Goal: Entertainment & Leisure: Consume media (video, audio)

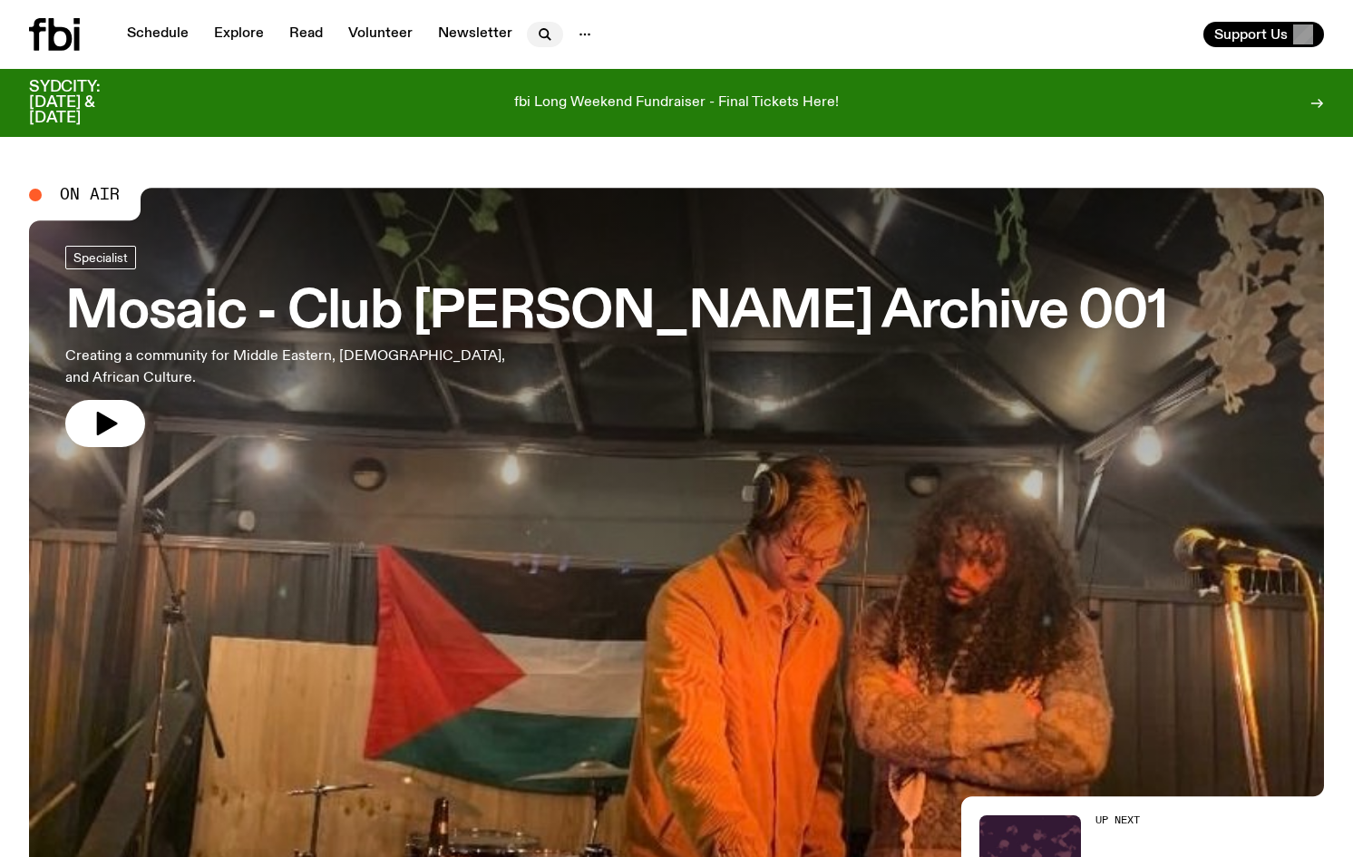
click at [534, 43] on icon "button" at bounding box center [545, 35] width 22 height 22
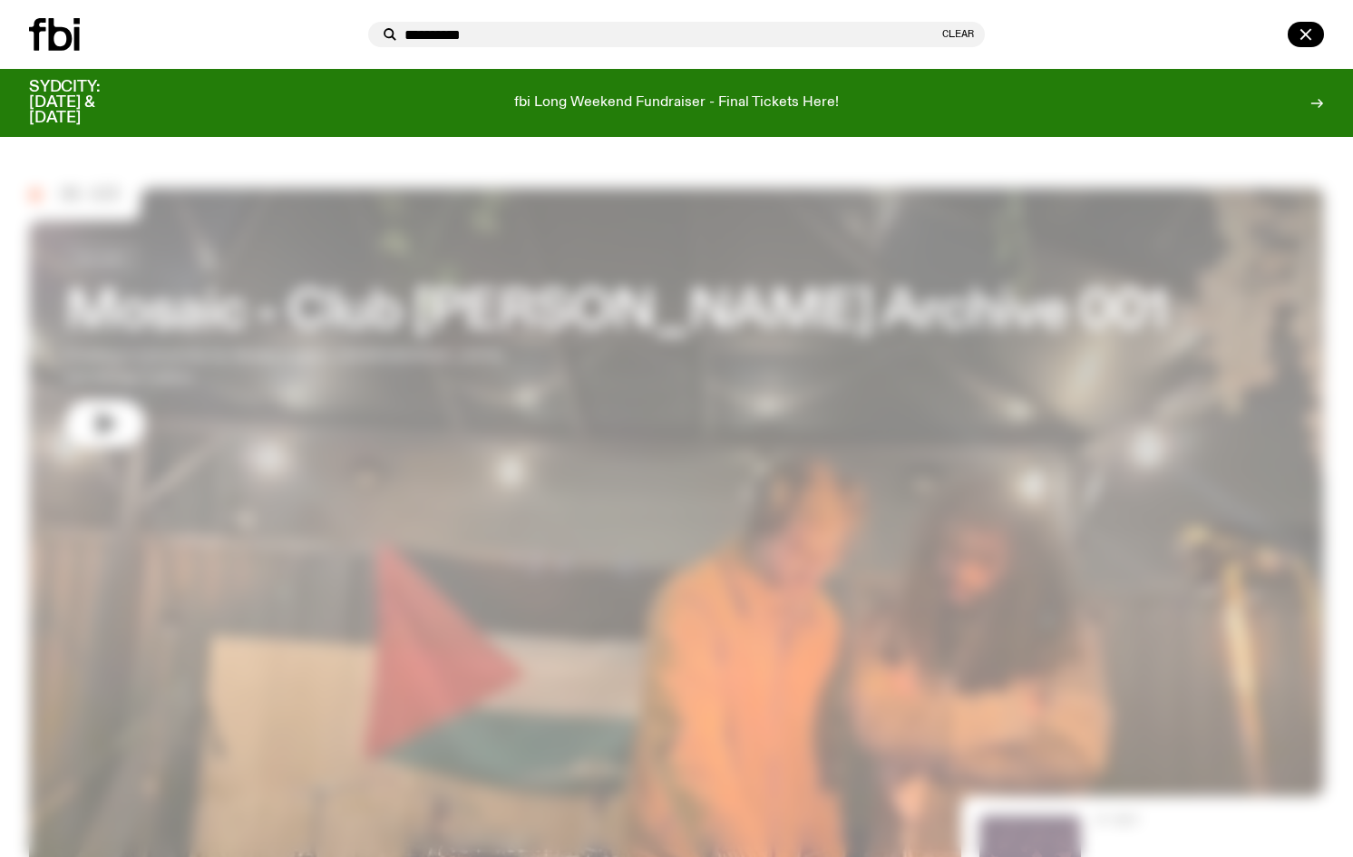
type input "**********"
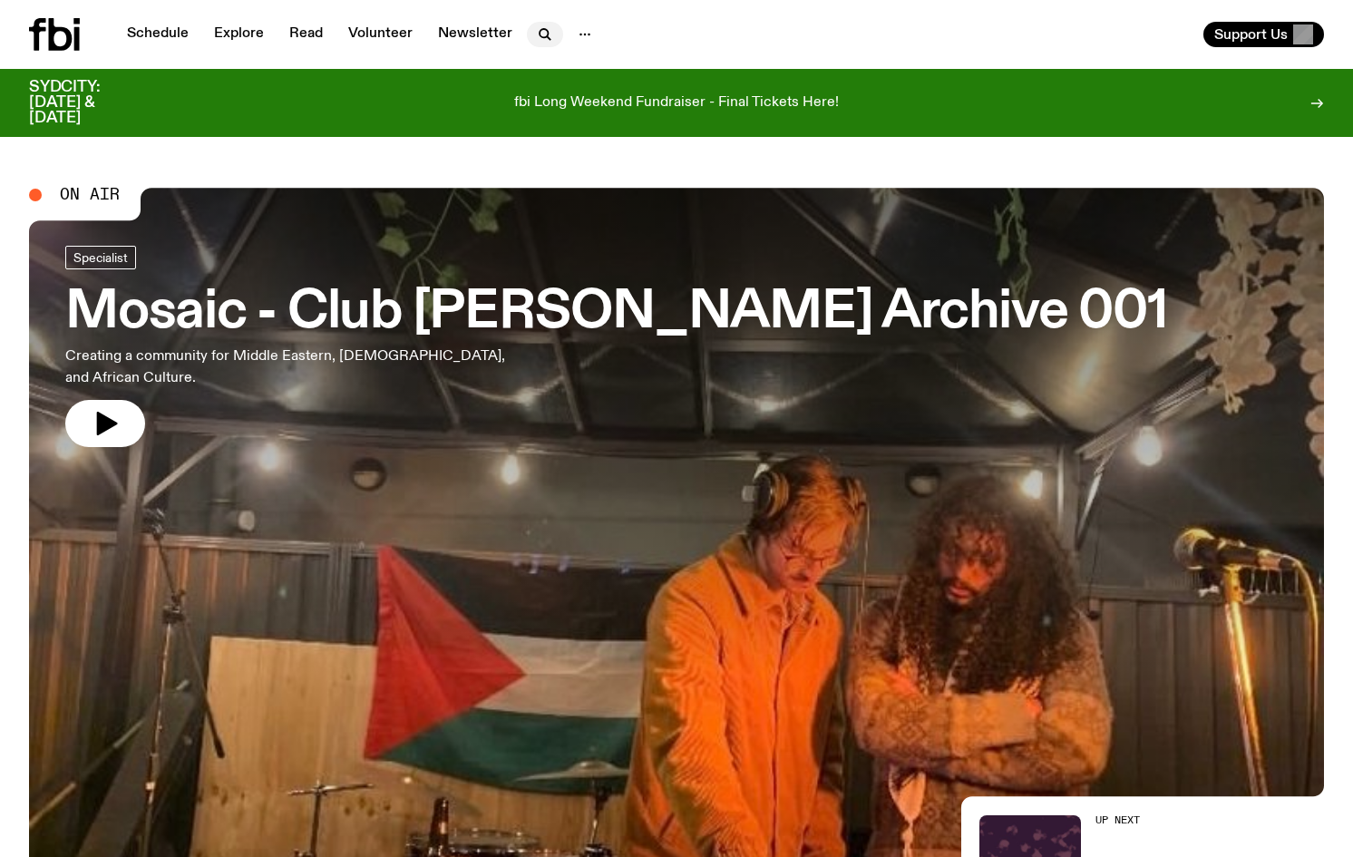
click at [544, 29] on icon "button" at bounding box center [545, 35] width 22 height 22
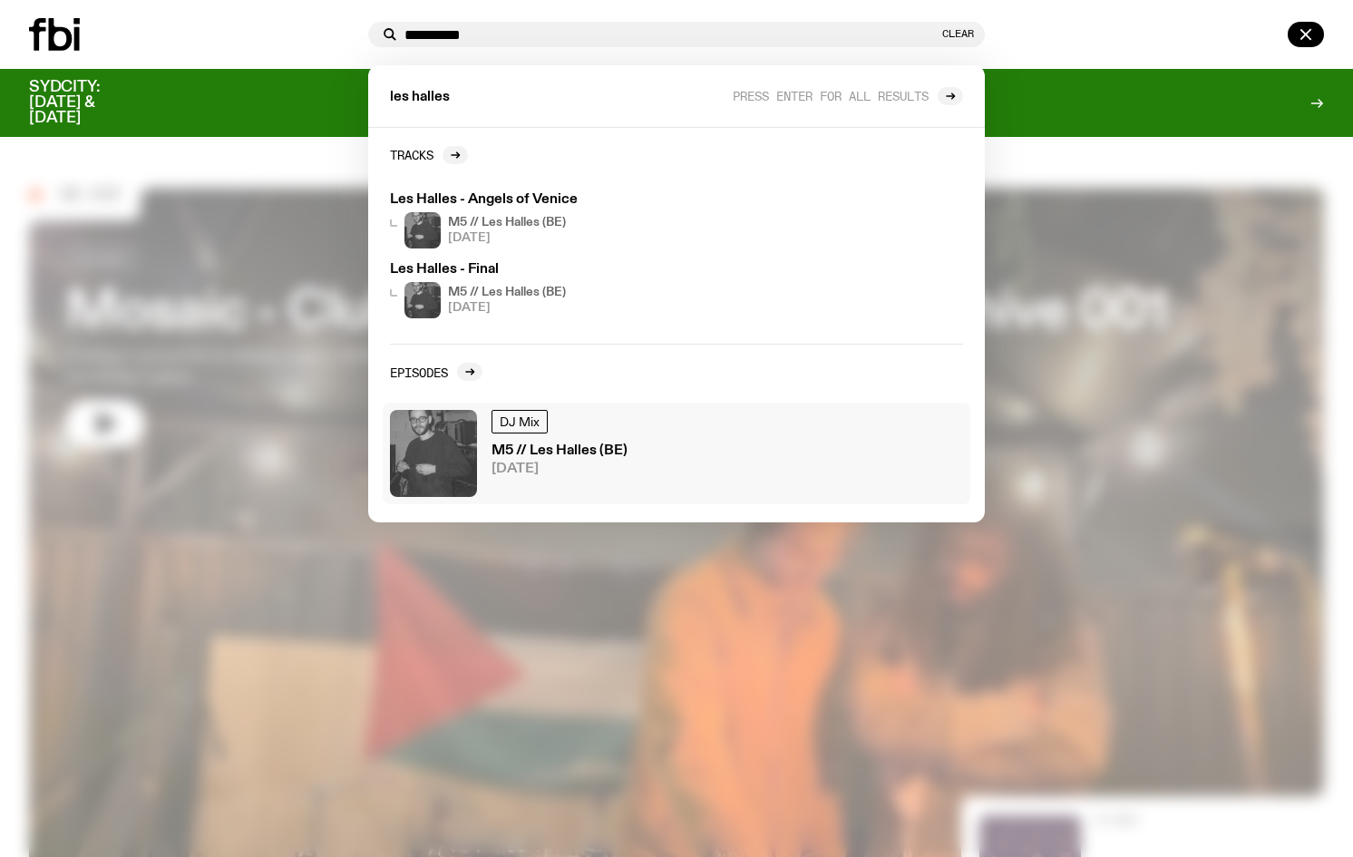
type input "**********"
click at [622, 454] on h3 "M5 // Les Halles (BE)" at bounding box center [560, 451] width 136 height 14
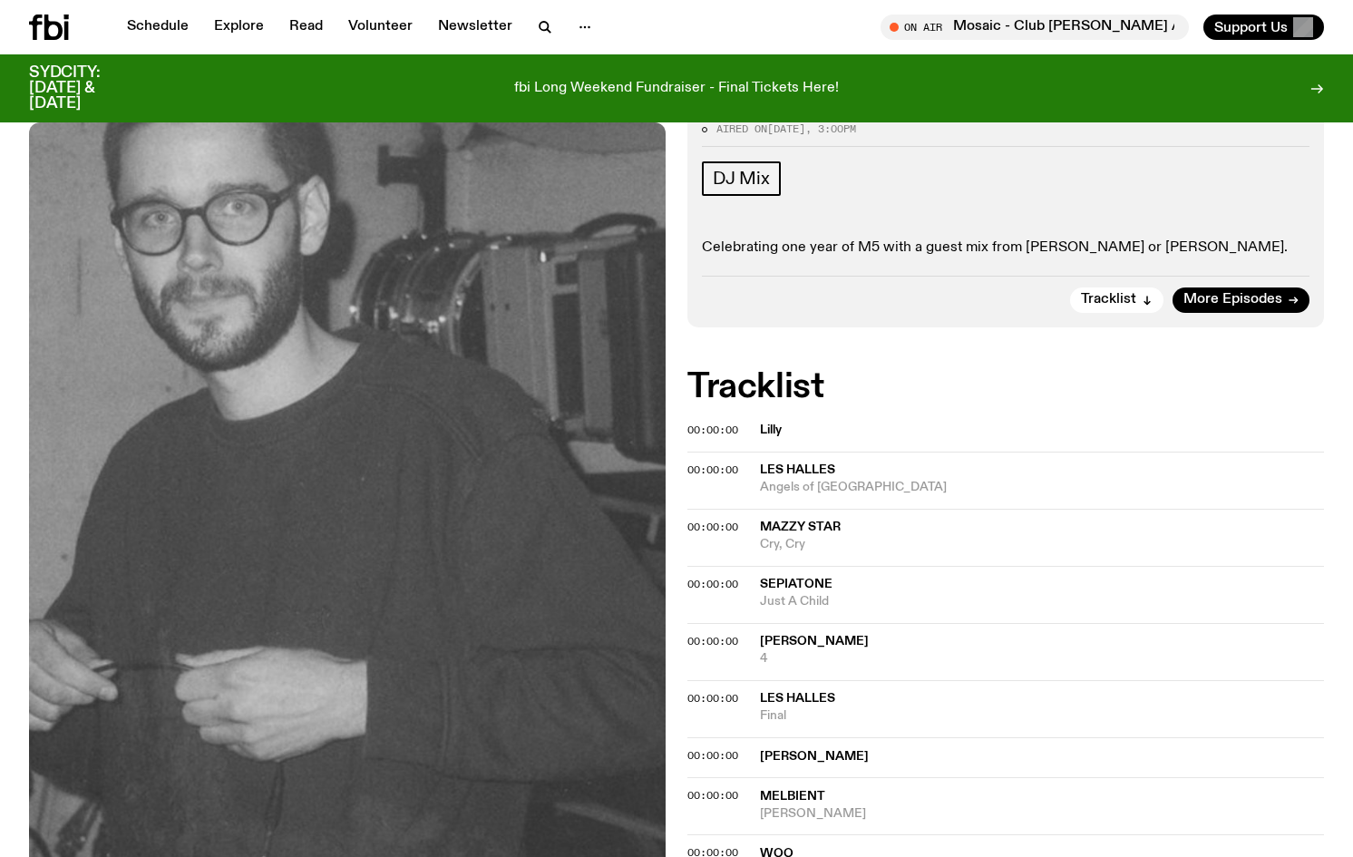
scroll to position [89, 0]
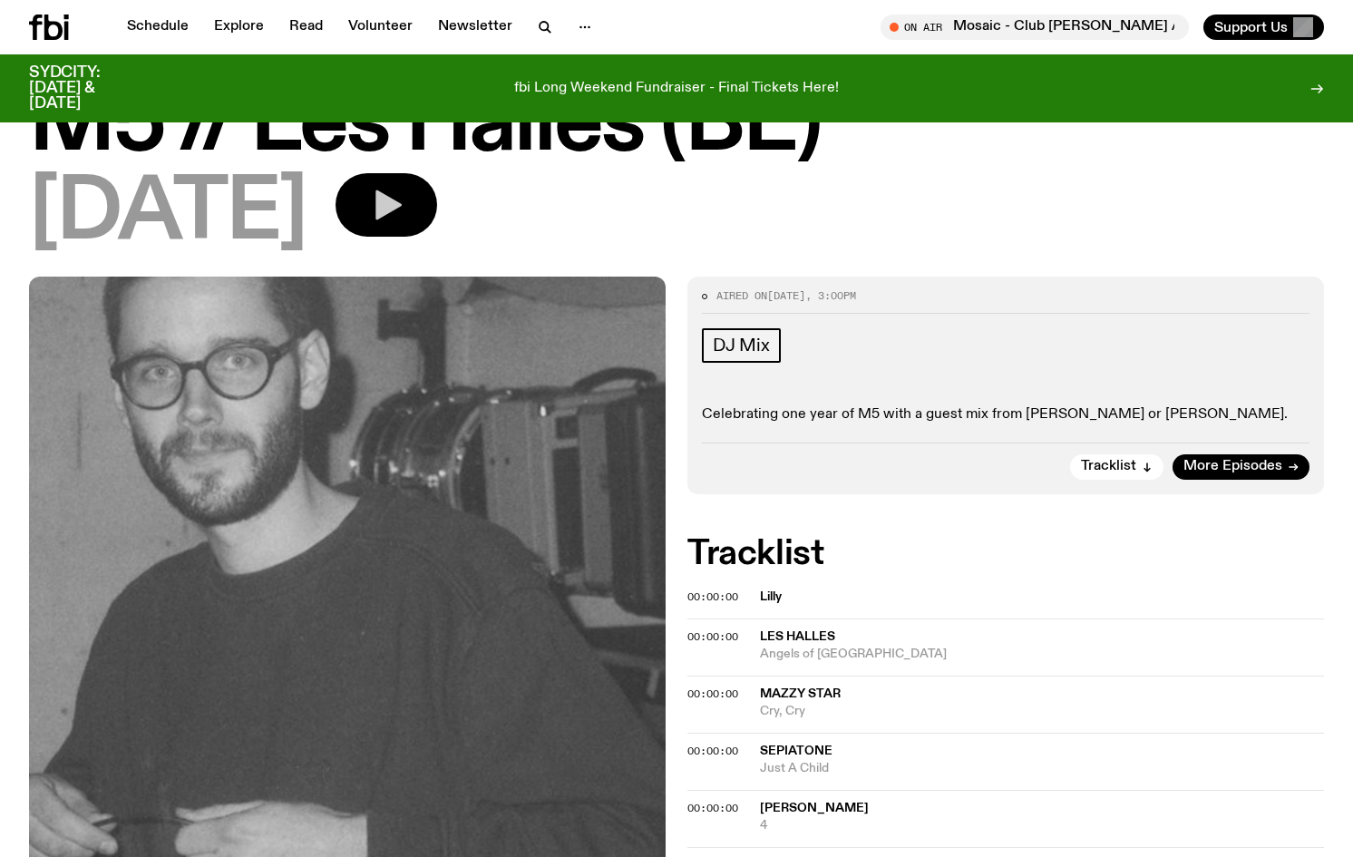
click at [402, 206] on icon "button" at bounding box center [389, 205] width 26 height 30
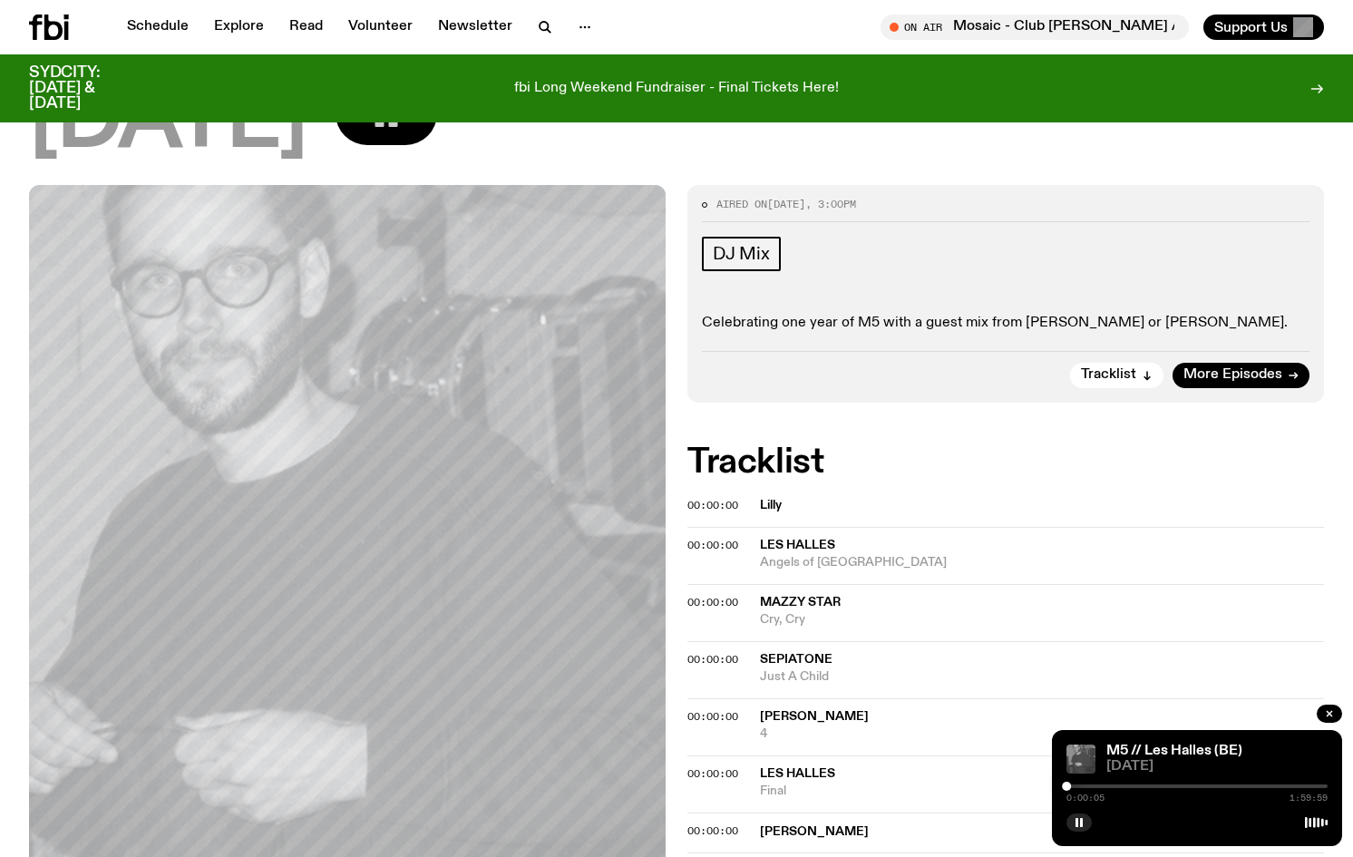
scroll to position [142, 0]
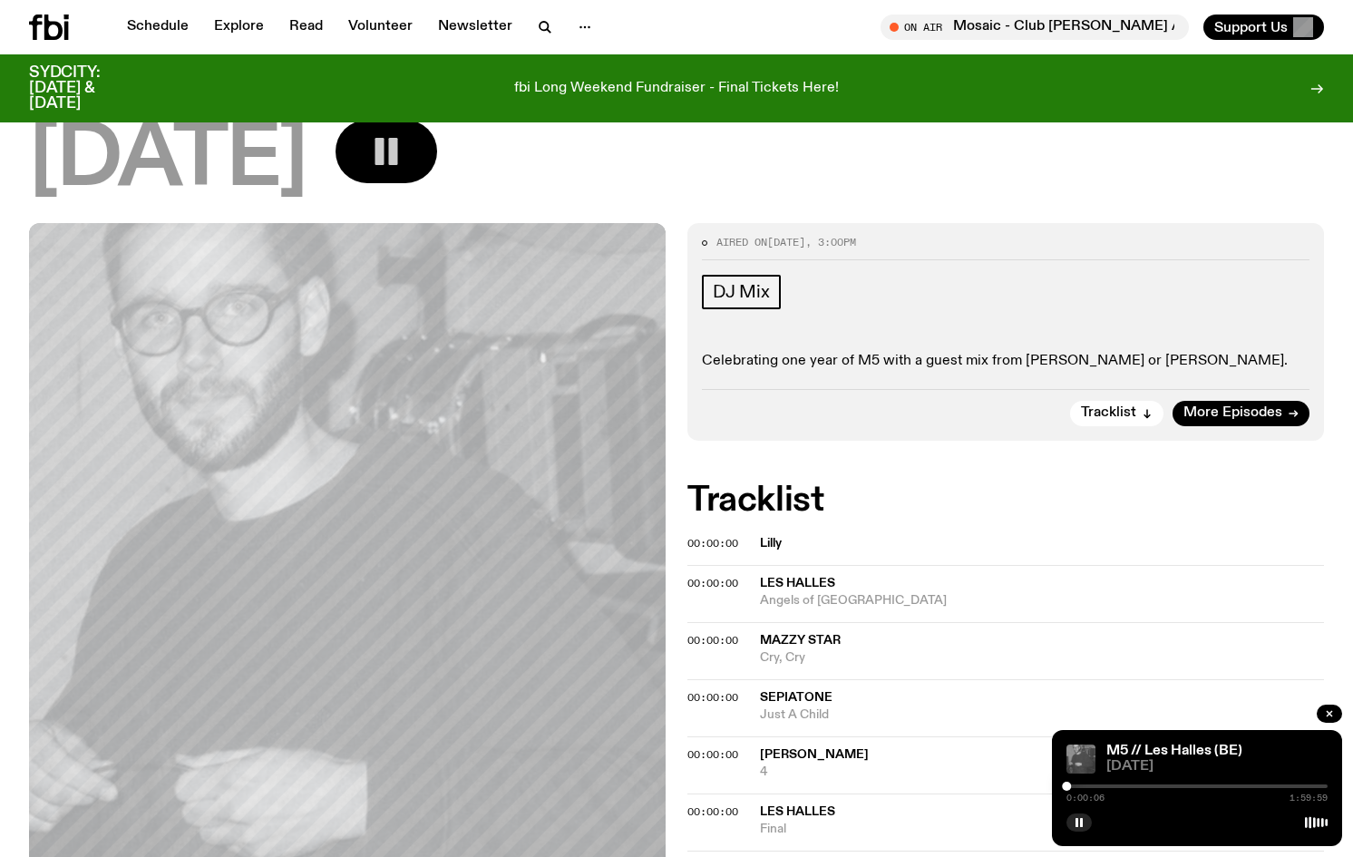
click at [1189, 786] on div at bounding box center [1197, 787] width 261 height 4
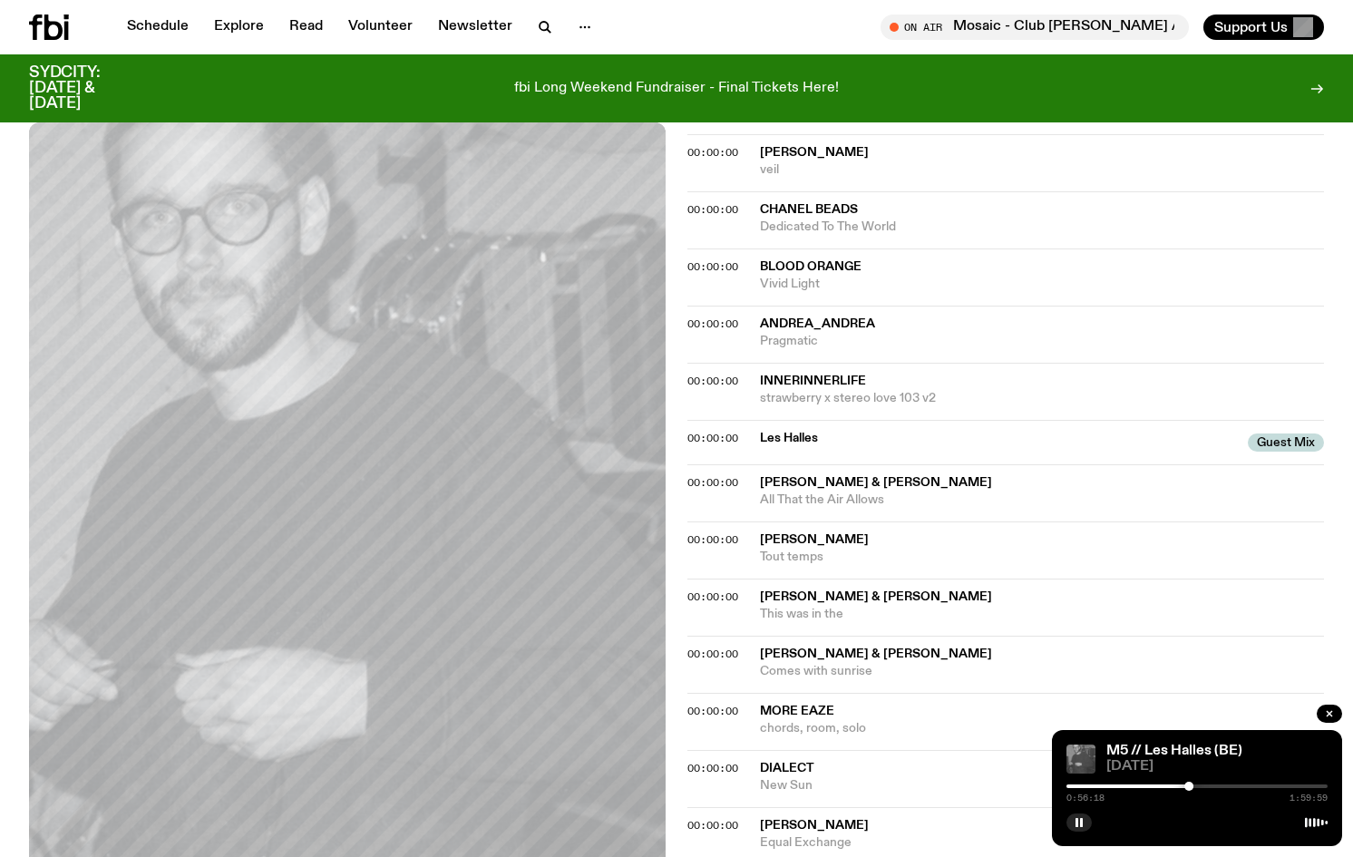
scroll to position [1115, 0]
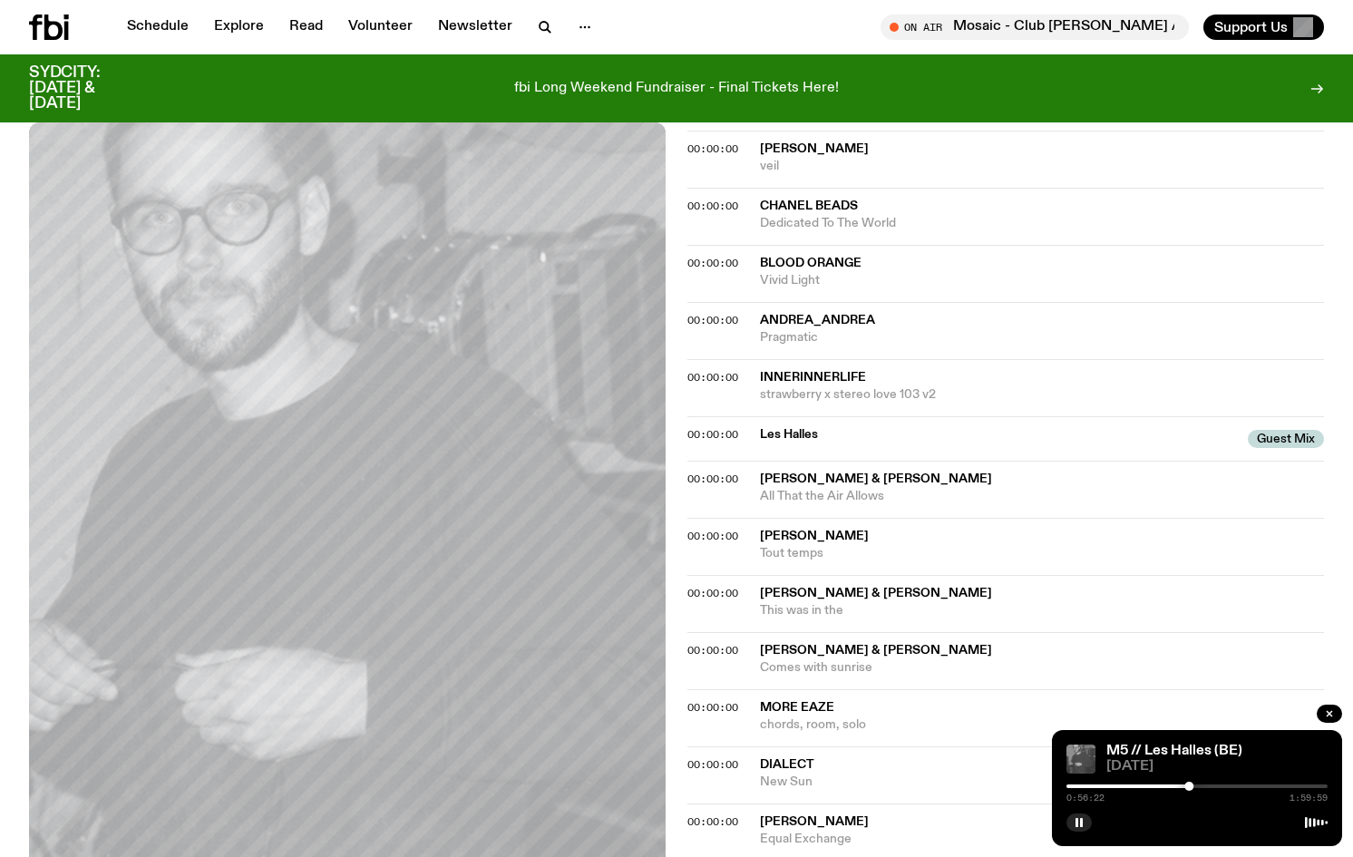
click at [1194, 786] on div at bounding box center [1189, 786] width 9 height 9
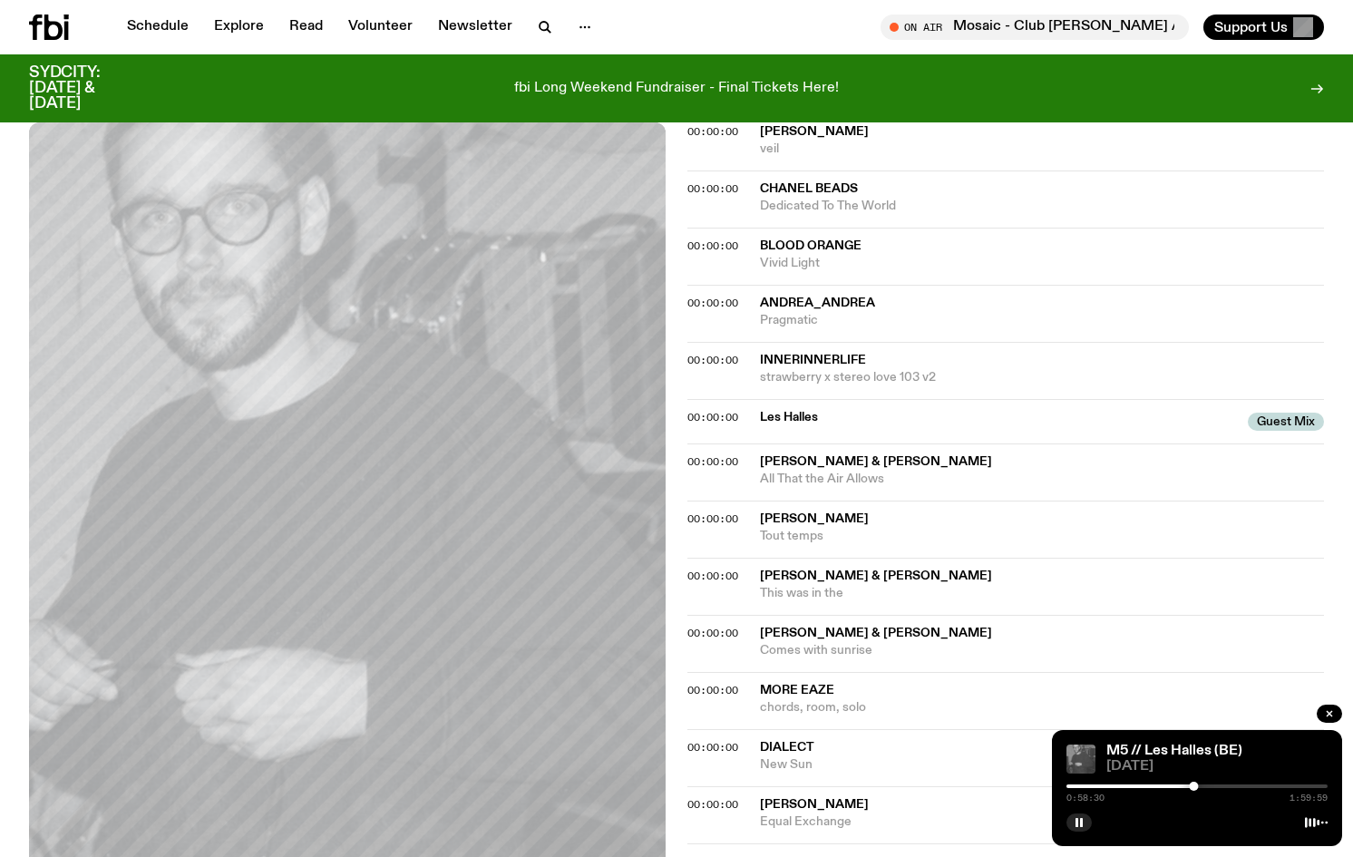
click at [1201, 787] on div at bounding box center [1197, 787] width 261 height 4
click at [1205, 786] on div at bounding box center [1204, 786] width 9 height 9
click at [1208, 786] on div at bounding box center [1204, 786] width 9 height 9
click at [1212, 785] on div at bounding box center [1208, 786] width 9 height 9
click at [1215, 785] on div at bounding box center [1214, 786] width 9 height 9
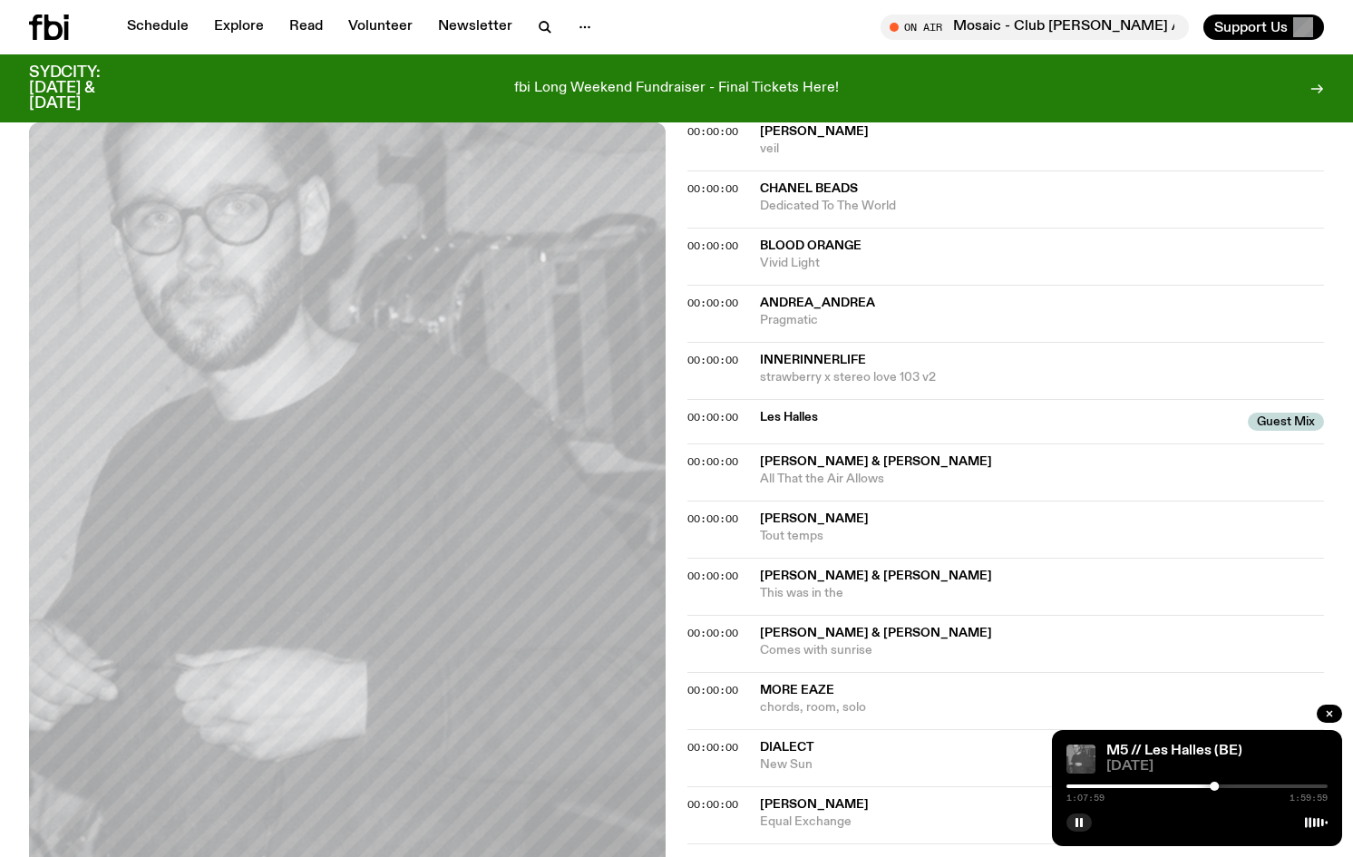
click at [1208, 785] on div at bounding box center [1083, 787] width 261 height 4
click at [1205, 785] on div at bounding box center [1208, 786] width 9 height 9
click at [1197, 785] on div at bounding box center [1074, 787] width 261 height 4
click at [1191, 785] on div at bounding box center [1066, 787] width 261 height 4
click at [1187, 786] on div at bounding box center [1190, 786] width 9 height 9
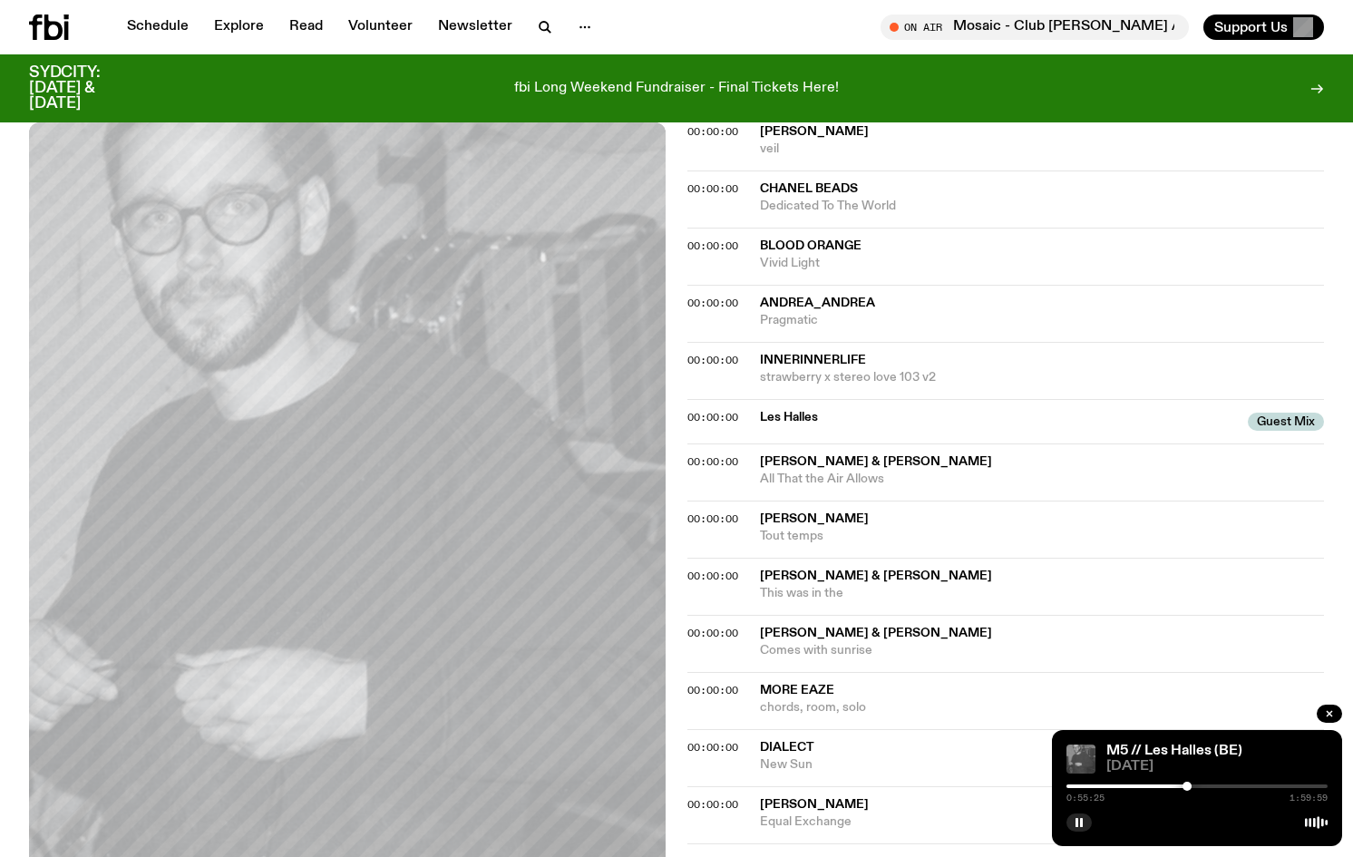
click at [1183, 786] on div at bounding box center [1187, 786] width 9 height 9
click at [1179, 786] on div at bounding box center [1182, 786] width 9 height 9
click at [1184, 786] on div at bounding box center [1197, 787] width 261 height 4
click at [1188, 786] on div at bounding box center [1197, 787] width 261 height 4
click at [1188, 786] on div at bounding box center [1188, 786] width 9 height 9
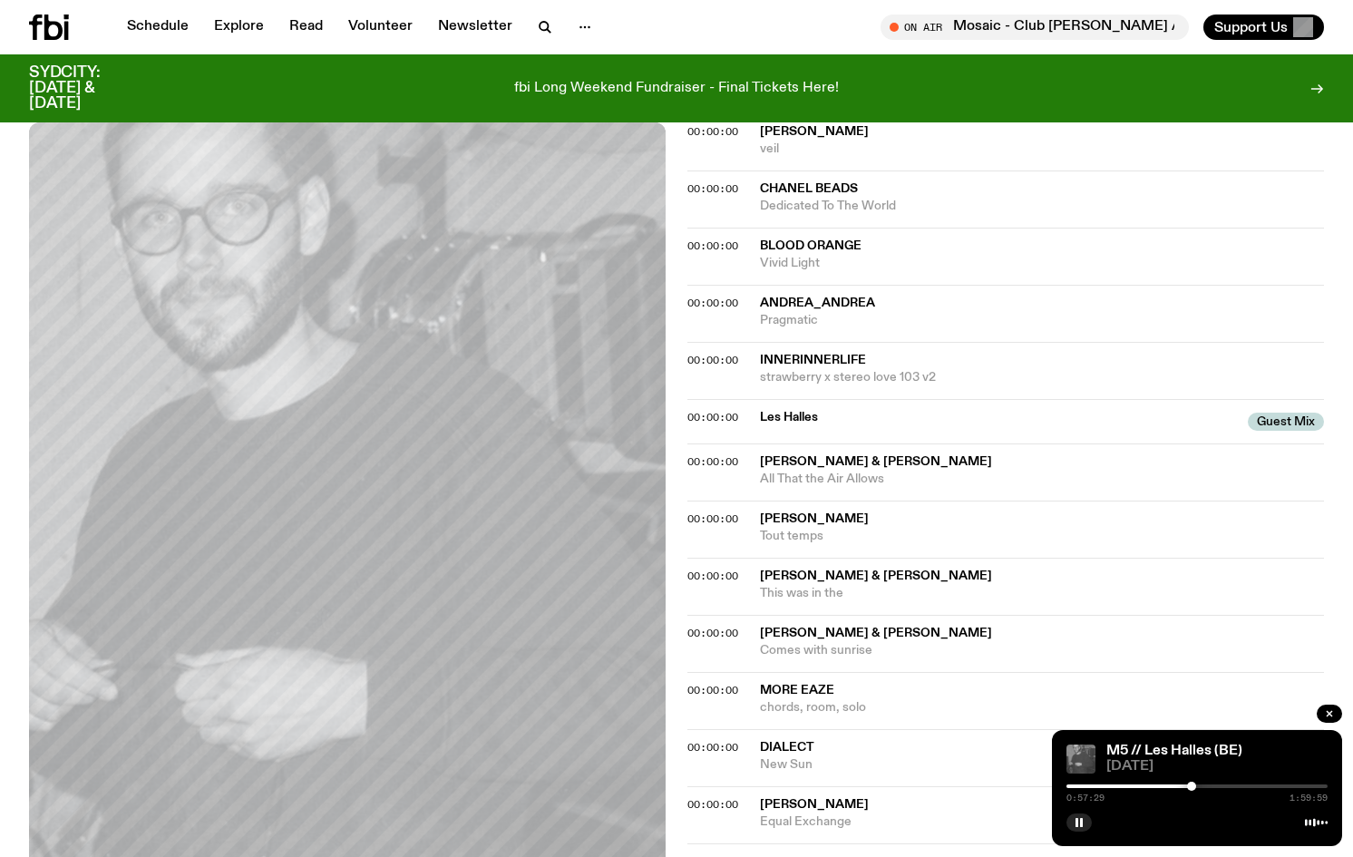
click at [1192, 785] on div at bounding box center [1191, 786] width 9 height 9
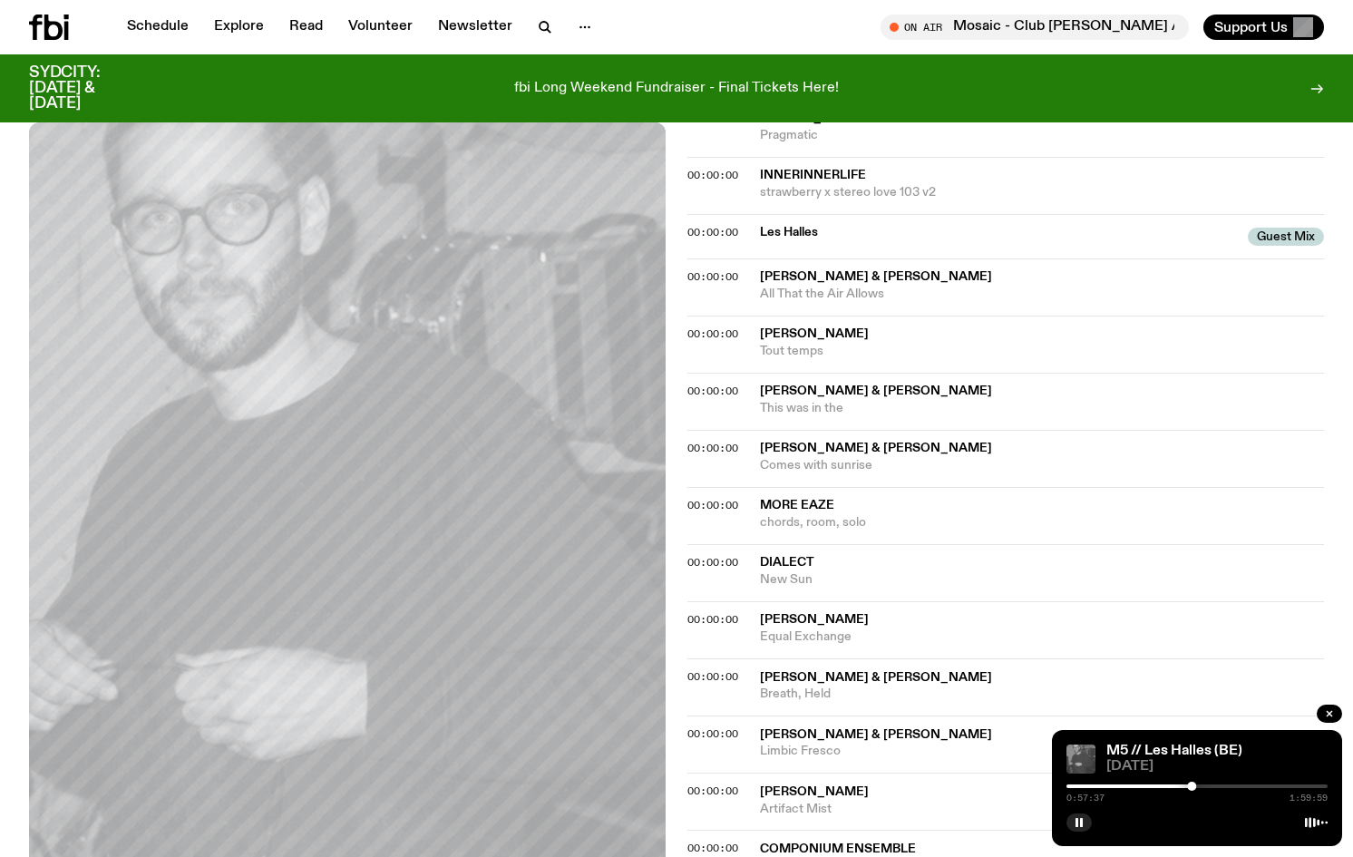
scroll to position [1318, 0]
click at [1197, 785] on div at bounding box center [1197, 787] width 261 height 4
click at [1201, 785] on div at bounding box center [1197, 786] width 9 height 9
click at [1204, 785] on div at bounding box center [1200, 786] width 9 height 9
click at [1206, 785] on div at bounding box center [1203, 786] width 9 height 9
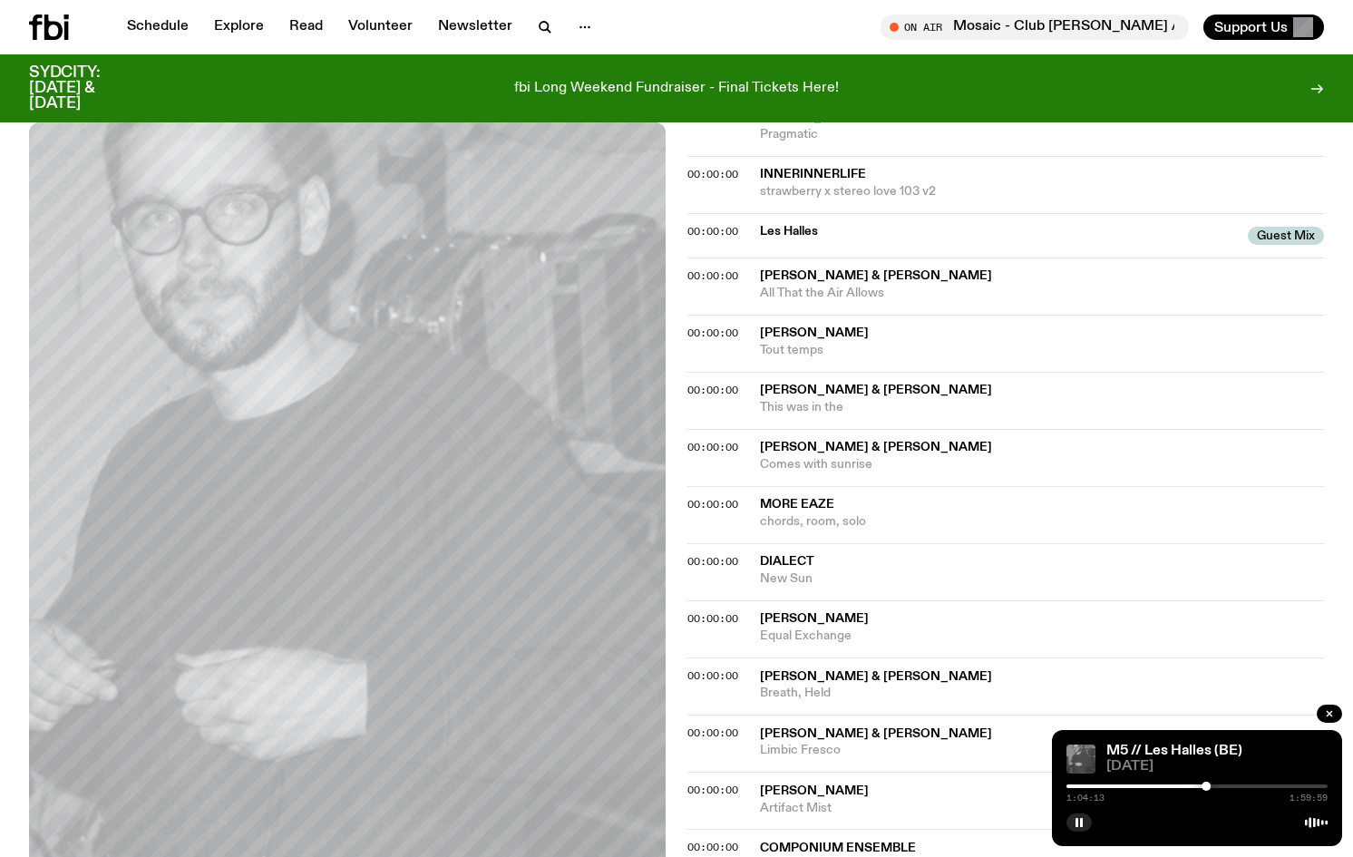
click at [1209, 785] on div at bounding box center [1206, 786] width 9 height 9
click at [1212, 785] on div at bounding box center [1209, 786] width 9 height 9
click at [1214, 785] on div at bounding box center [1211, 786] width 9 height 9
click at [1215, 785] on div at bounding box center [1215, 786] width 9 height 9
click at [1216, 785] on div at bounding box center [1215, 786] width 9 height 9
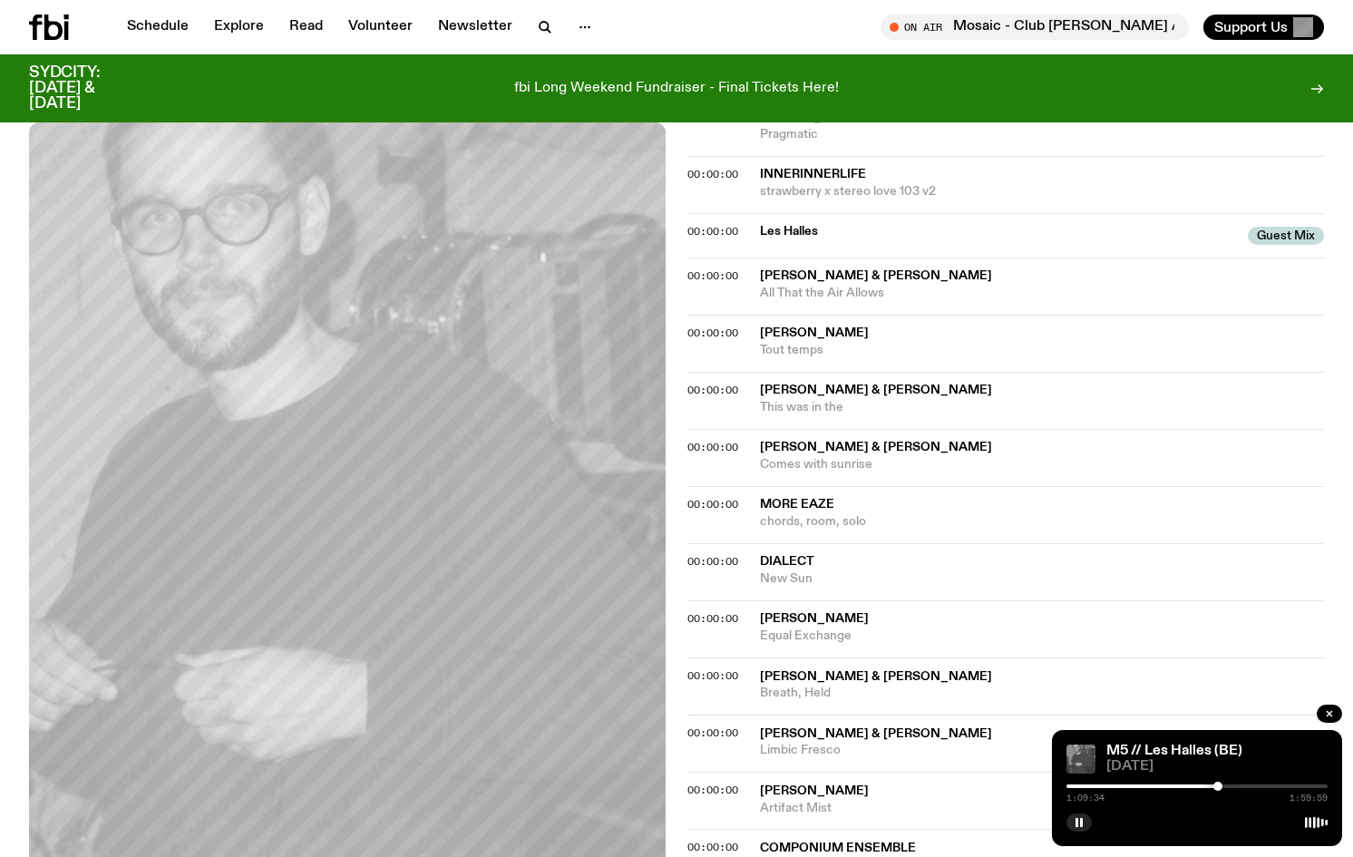
click at [1218, 785] on div at bounding box center [1218, 786] width 9 height 9
click at [1220, 785] on div at bounding box center [1219, 786] width 9 height 9
click at [1226, 785] on div at bounding box center [1197, 787] width 261 height 4
click at [1234, 785] on div at bounding box center [1197, 787] width 261 height 4
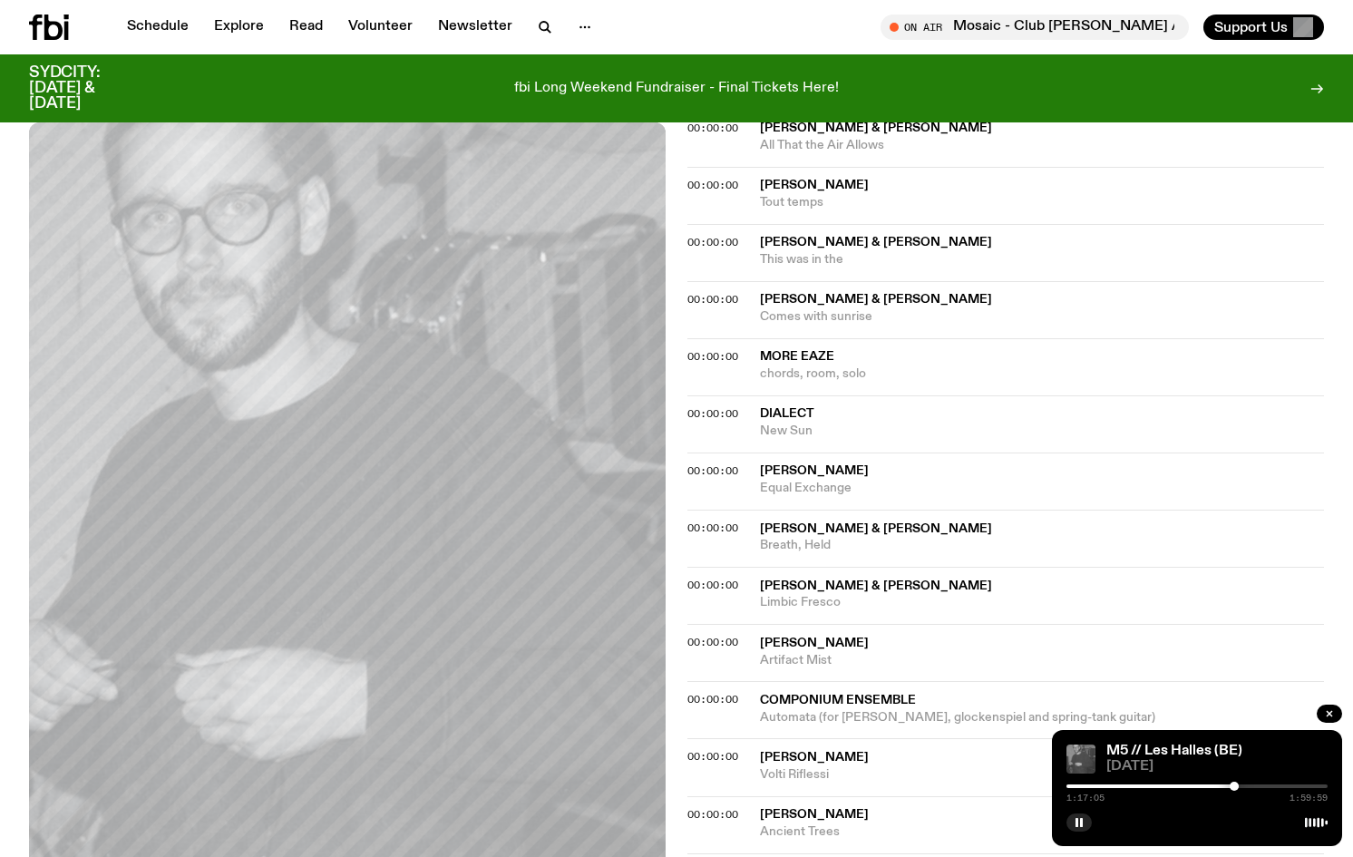
scroll to position [1483, 0]
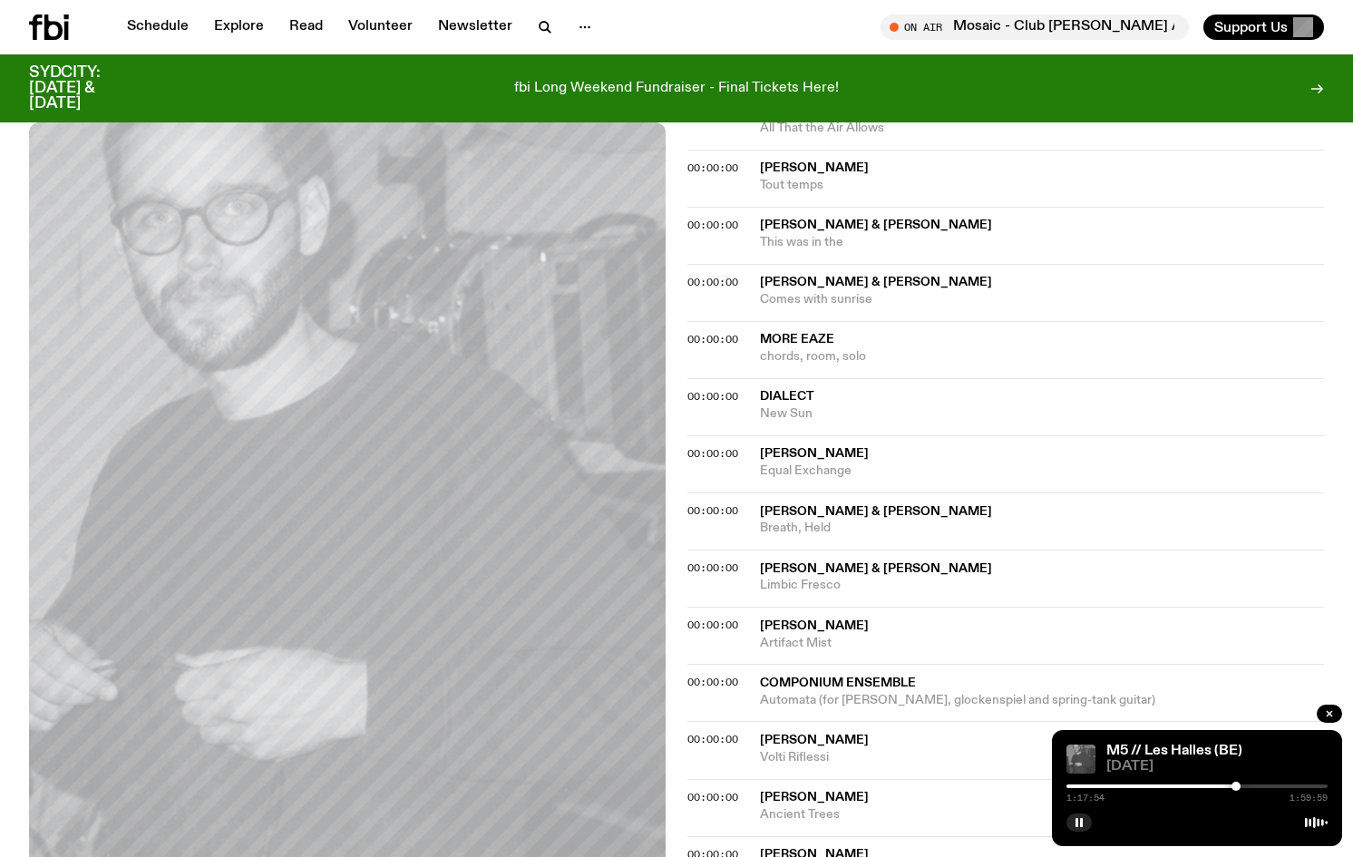
click at [1236, 787] on div at bounding box center [1236, 786] width 9 height 9
click at [1240, 786] on div at bounding box center [1239, 786] width 9 height 9
click at [1244, 786] on div at bounding box center [1243, 786] width 9 height 9
click at [1248, 786] on div at bounding box center [1197, 787] width 261 height 4
click at [1253, 786] on div at bounding box center [1197, 787] width 261 height 4
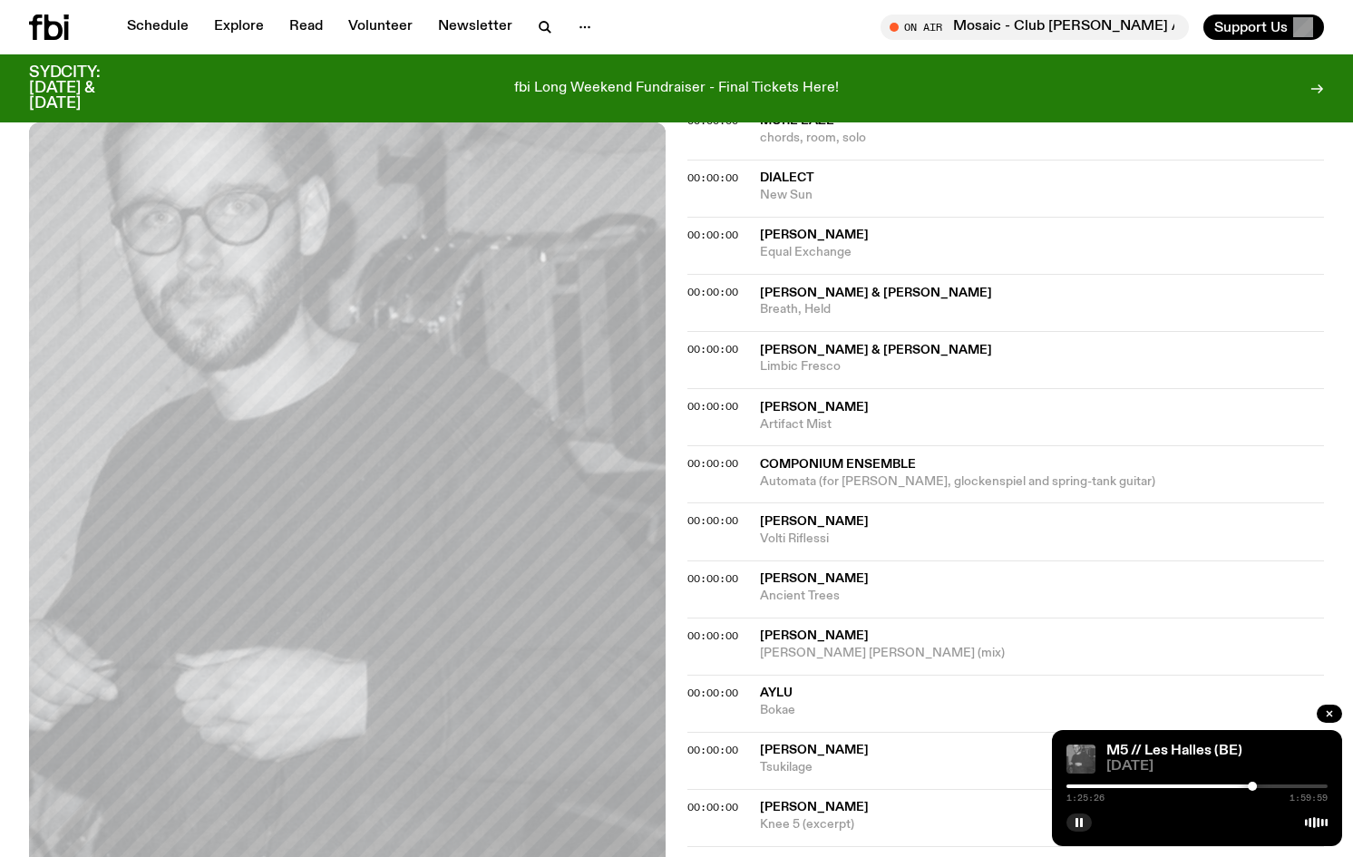
scroll to position [1710, 0]
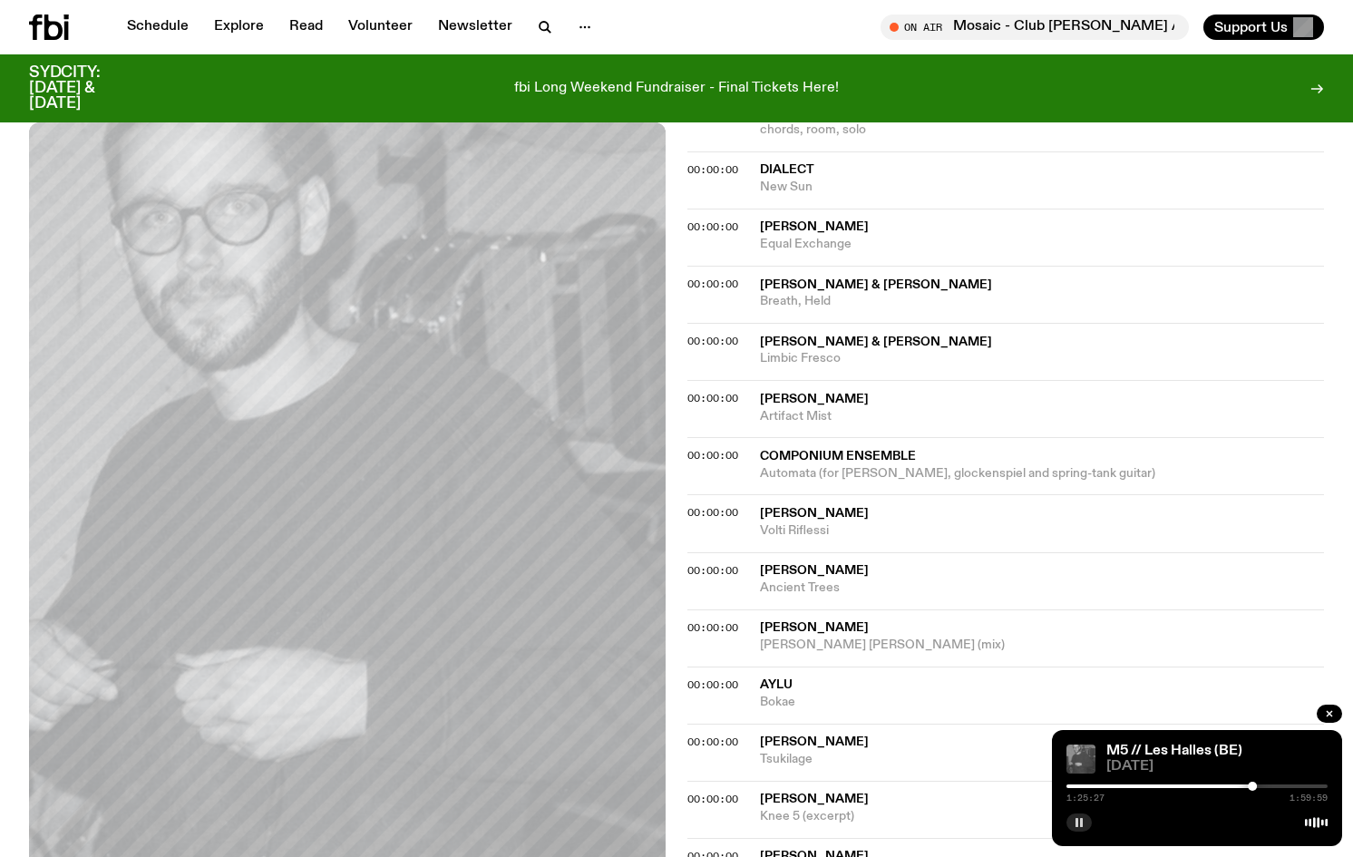
click at [1081, 819] on rect "button" at bounding box center [1081, 822] width 3 height 9
